Goal: Task Accomplishment & Management: Manage account settings

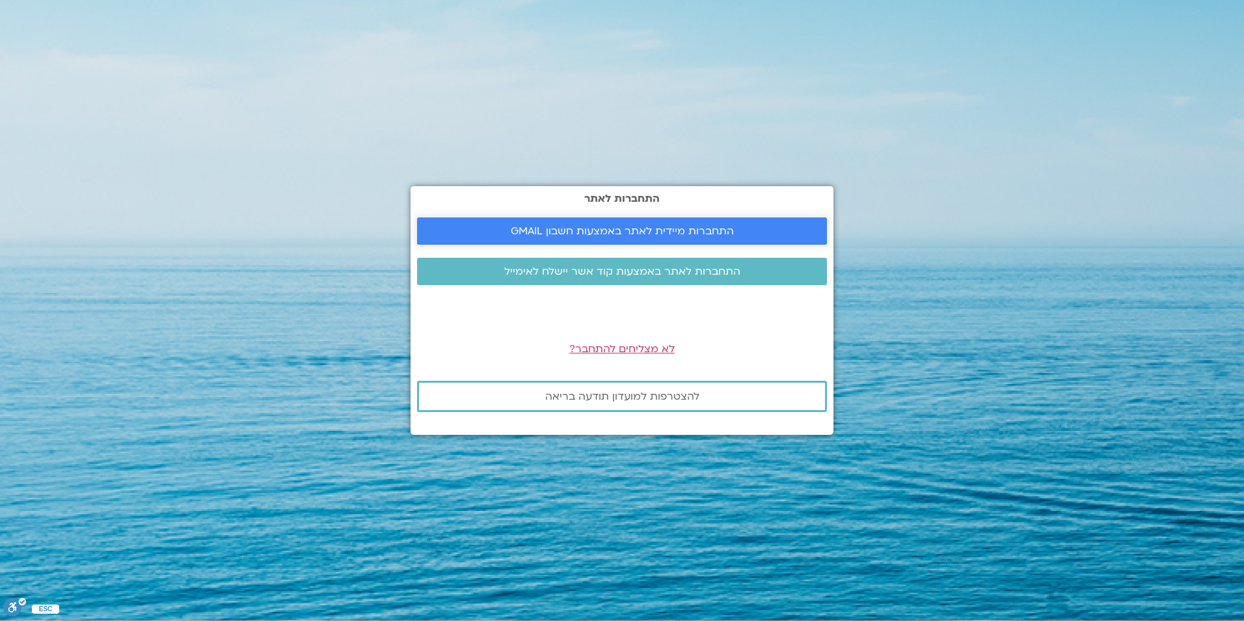
click at [594, 234] on span "התחברות מיידית לאתר באמצעות חשבון GMAIL" at bounding box center [622, 231] width 223 height 12
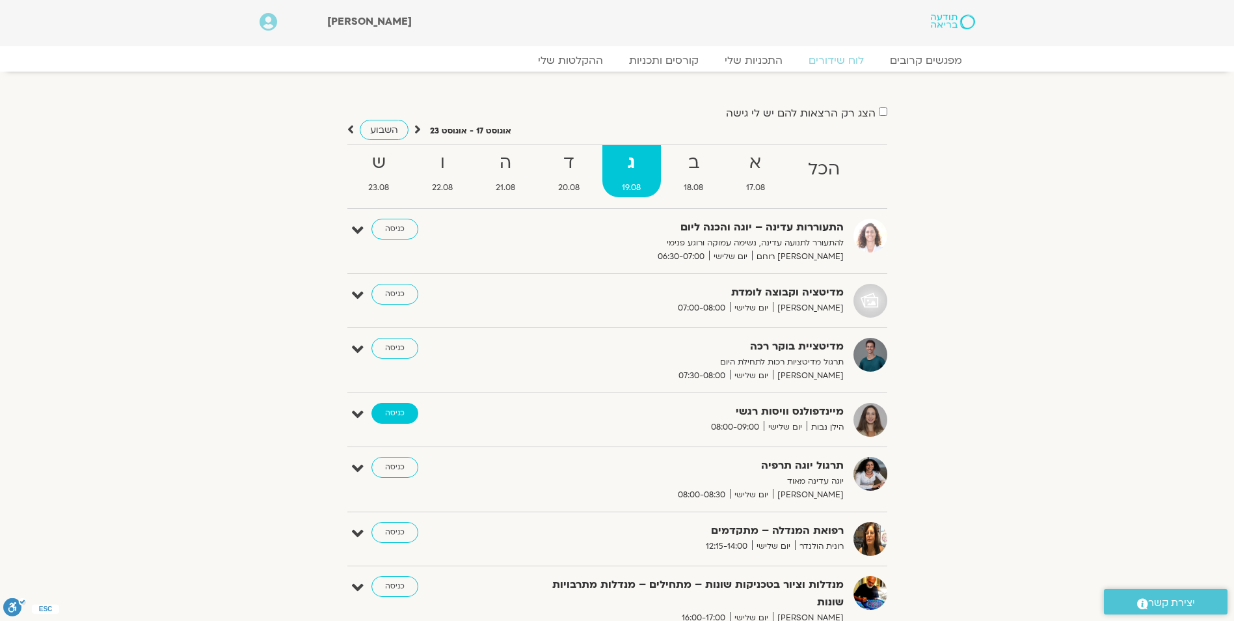
click at [396, 413] on link "כניסה" at bounding box center [395, 413] width 47 height 21
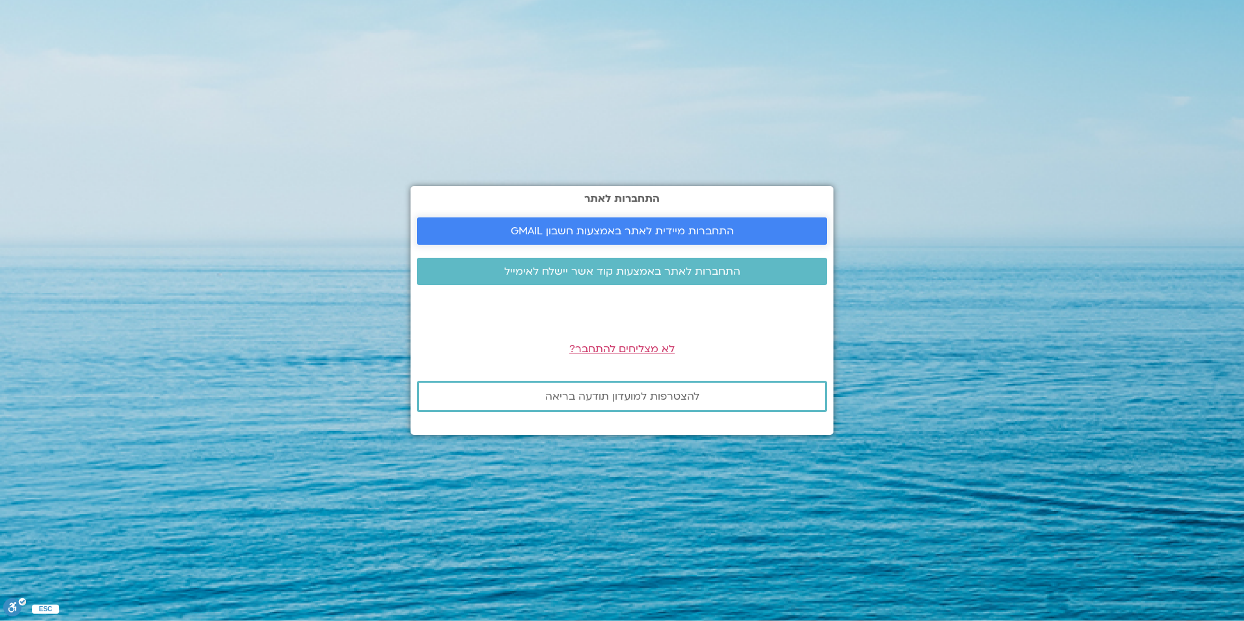
click at [601, 230] on span "התחברות מיידית לאתר באמצעות חשבון GMAIL" at bounding box center [622, 231] width 223 height 12
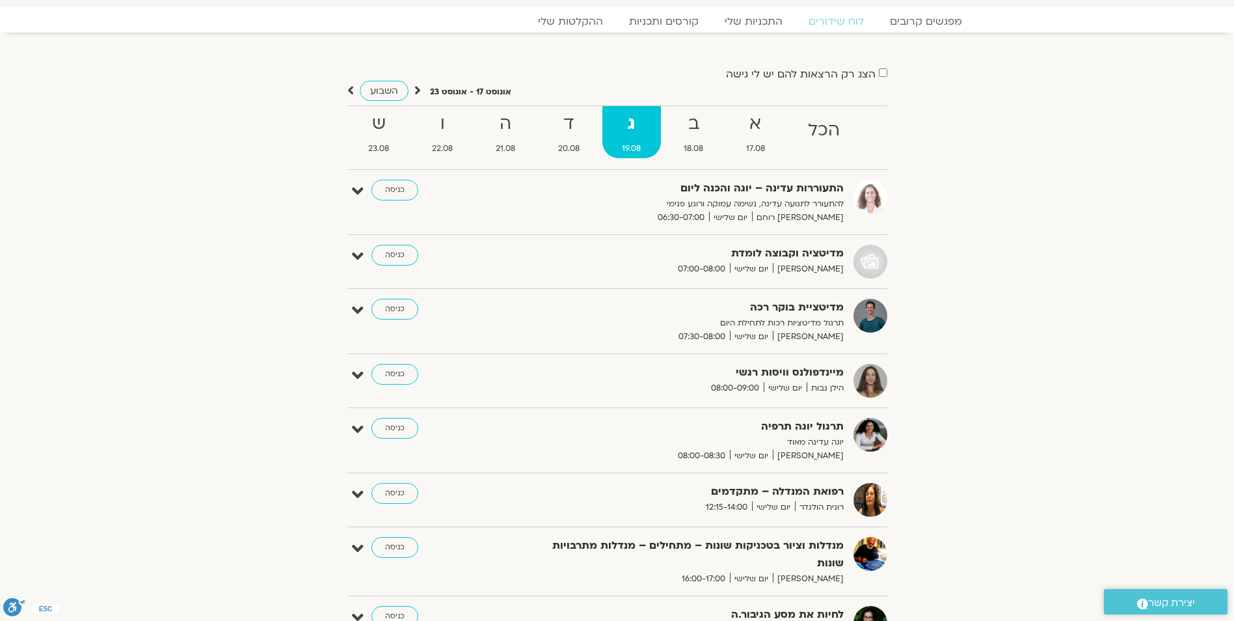
scroll to position [34, 0]
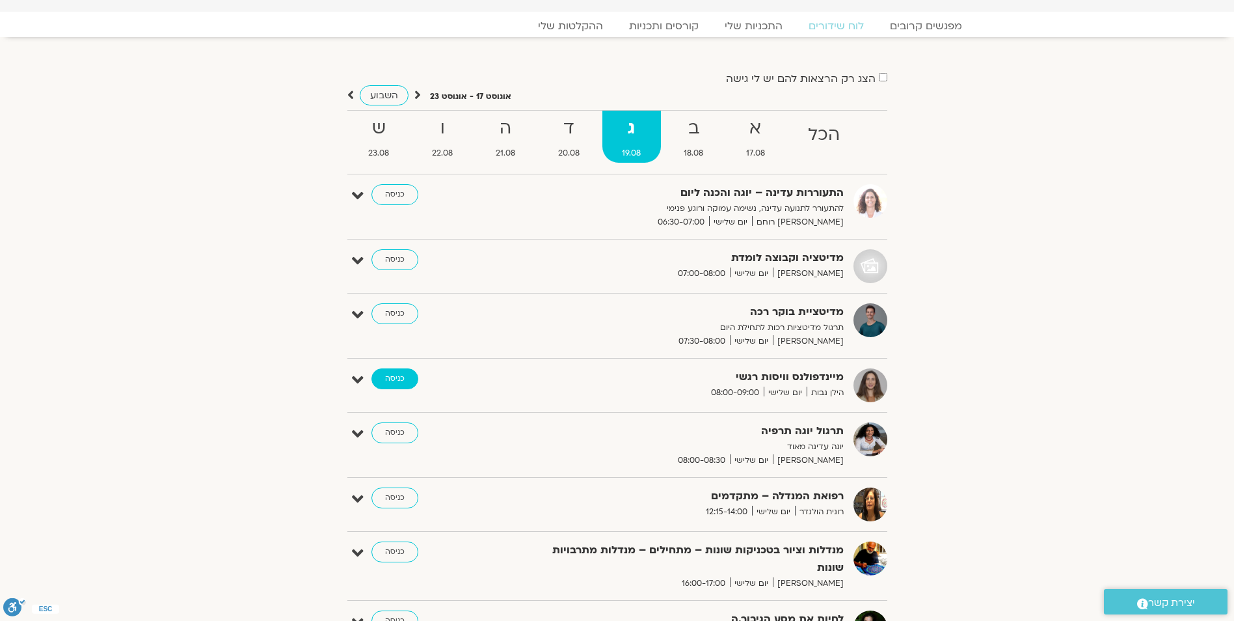
click at [396, 381] on link "כניסה" at bounding box center [395, 378] width 47 height 21
